Goal: Information Seeking & Learning: Learn about a topic

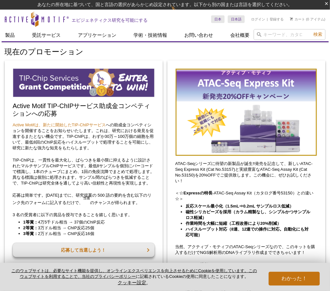
click at [137, 48] on h1 "現在のプロモーション" at bounding box center [165, 52] width 321 height 9
click at [283, 279] on font "わかった！" at bounding box center [294, 277] width 26 height 5
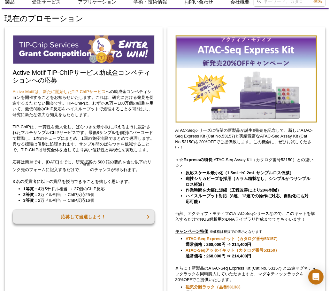
scroll to position [47, 0]
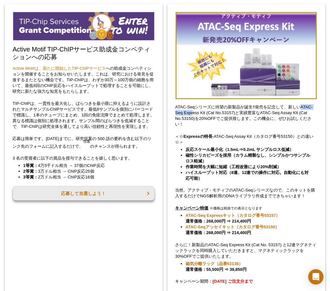
drag, startPoint x: 302, startPoint y: 106, endPoint x: 192, endPoint y: 112, distance: 109.4
click at [192, 112] on font "ATAC-Seqシリーズに待望の新製品が誕生‼発売を記念して、新しいATAC-Seq Express Kit (Cat No.53157)と実績豊富なATAC…" at bounding box center [243, 115] width 137 height 22
drag, startPoint x: 260, startPoint y: 112, endPoint x: 217, endPoint y: 119, distance: 44.1
click at [217, 119] on font "ATAC-Seqシリーズに待望の新製品が誕生‼発売を記念して、新しいATAC-Seq Express Kit (Cat No.53157)と実績豊富なATAC…" at bounding box center [243, 115] width 137 height 22
copy font "ATAC-Seq Assay Kit (Cat No.53150)を20%OFF"
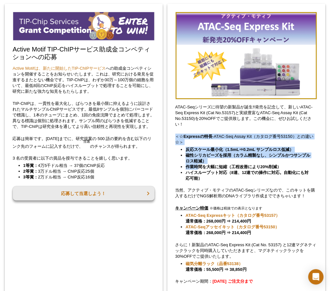
drag, startPoint x: 175, startPoint y: 136, endPoint x: 199, endPoint y: 167, distance: 40.1
click at [199, 167] on div "ATAC-Seqシリーズに待望の新製品が誕生‼発売を記念して、新しいATAC-Seq Express Kit (Cat No.53157)と実績豊富なATAC…" at bounding box center [246, 176] width 158 height 344
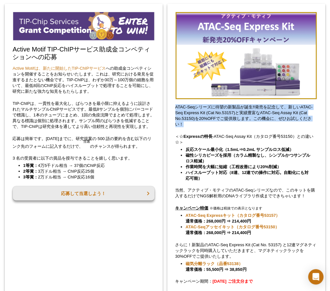
drag, startPoint x: 175, startPoint y: 107, endPoint x: 199, endPoint y: 123, distance: 29.0
click at [199, 123] on p "ATAC-Seqシリーズに待望の新製品が誕生‼発売を記念して、新しいATAC-Seq Express Kit (Cat No.53157)と実績豊富なATAC…" at bounding box center [246, 115] width 142 height 23
copy font "ATAC-Seqシリーズに待望の新製品が誕生‼発売を記念して、新しいATAC-Seq Express Kit (Cat No.53157)と実績豊富なATAC…"
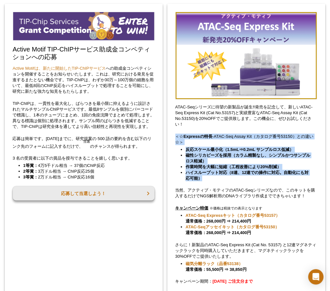
drag, startPoint x: 173, startPoint y: 136, endPoint x: 218, endPoint y: 177, distance: 60.6
click at [218, 177] on div "ATAC-Seqシリーズに待望の新製品が誕生‼発売を記念して、新しいATAC-Seq Express Kit (Cat No.53157)と実績豊富なATAC…" at bounding box center [246, 176] width 158 height 344
copy div "＜☆ Expressの特長 -ATAC-Seq Assay Kit（カタログ番号53150）との違い☆＞ 反応スケール最小化（1.5mL⇒0.2mL サンプル…"
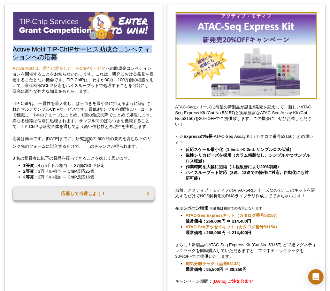
drag, startPoint x: 62, startPoint y: 55, endPoint x: 4, endPoint y: 46, distance: 57.9
click at [5, 46] on div "Active Motif TIP-ChIPサービス助成金コンペティションへの応募 Active Motifは、新たに開始したTIP-ChIPサービス への助成…" at bounding box center [84, 176] width 158 height 344
copy font "Active Motif TIP-ChIPサービス助成金コンペティションへの応募"
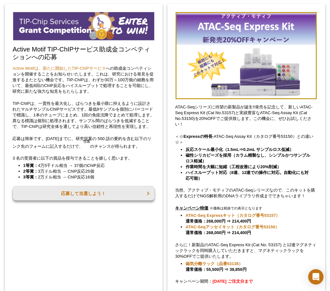
click at [97, 141] on p "応募は簡単です。[DATE]までに、研究提案の 500 語の要約を含む以下のリンク先のフォームに記入するだけで、 当選 のチャンスが得られます。" at bounding box center [84, 142] width 142 height 13
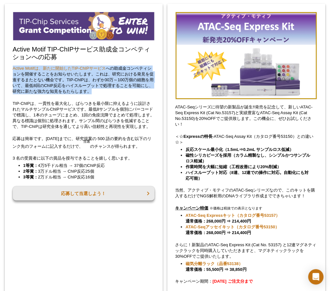
drag, startPoint x: 11, startPoint y: 66, endPoint x: 129, endPoint y: 91, distance: 121.5
click at [129, 91] on div "Active Motif TIP-ChIPサービス助成金コンペティションへの応募 Active Motifは、新たに開始したTIP-ChIPサービス への助成…" at bounding box center [84, 176] width 158 height 344
copy p "Active Motifは、新たに開始したTIP-ChIPサービス への助成金コンペティションを開催することをお知らせいたします 。これは、研究における発見を…"
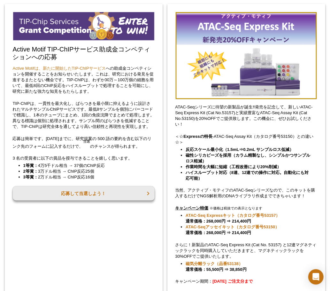
click at [10, 145] on div "Active Motif TIP-ChIPサービス助成金コンペティションへの応募 Active Motifは、新たに開始したTIP-ChIPサービス への助成…" at bounding box center [84, 176] width 158 height 344
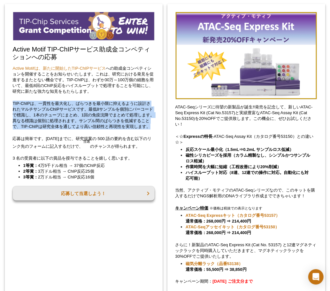
drag, startPoint x: 10, startPoint y: 100, endPoint x: 33, endPoint y: 130, distance: 37.6
click at [33, 130] on div "Active Motif TIP-ChIPサービス助成金コンペティションへの応募 Active Motifは、新たに開始したTIP-ChIPサービス への助成…" at bounding box center [84, 176] width 158 height 344
copy font "TIP-ChIPは、一貫性を最大化し、ばらつきを最小限に抑えるように設計されたマルチサンプルChIPサービスです。最低8サンプルを個別にバーコードで標識し、1…"
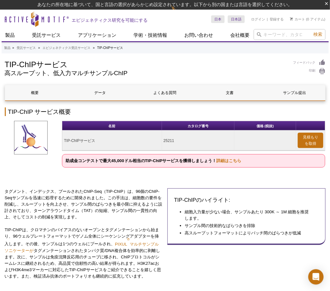
click at [192, 111] on h2 "TIP-ChIP サービス概要" at bounding box center [165, 111] width 321 height 9
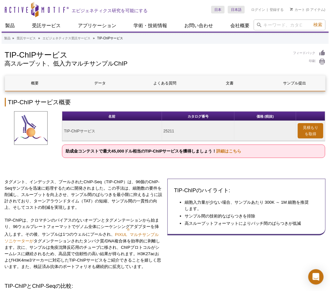
scroll to position [47, 0]
